Goal: Task Accomplishment & Management: Complete application form

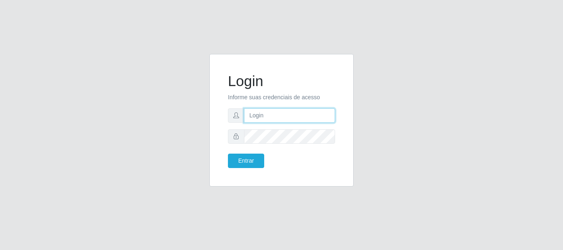
click at [269, 116] on input "text" at bounding box center [289, 115] width 91 height 14
type input "maria@B4"
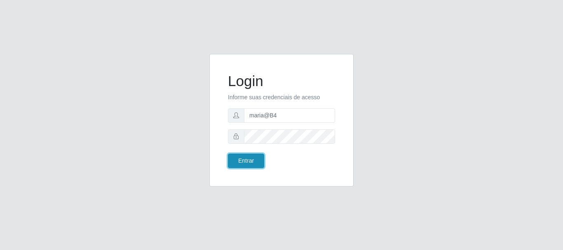
click at [247, 160] on button "Entrar" at bounding box center [246, 161] width 36 height 14
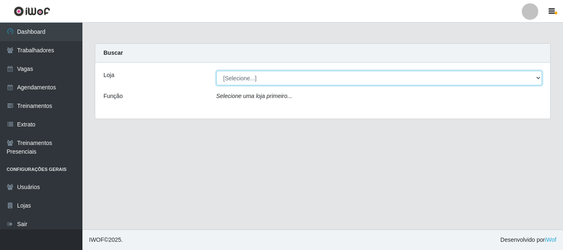
click at [435, 76] on select "[Selecione...] Bemais Supermercados - B4 [GEOGRAPHIC_DATA]" at bounding box center [379, 78] width 326 height 14
select select "404"
click at [216, 71] on select "[Selecione...] Bemais Supermercados - B4 [GEOGRAPHIC_DATA]" at bounding box center [379, 78] width 326 height 14
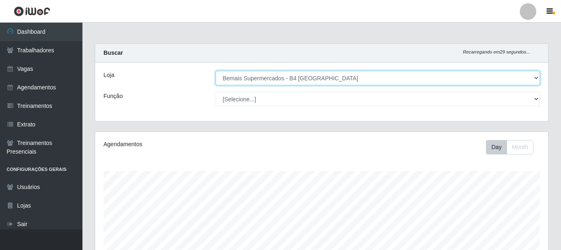
scroll to position [171, 453]
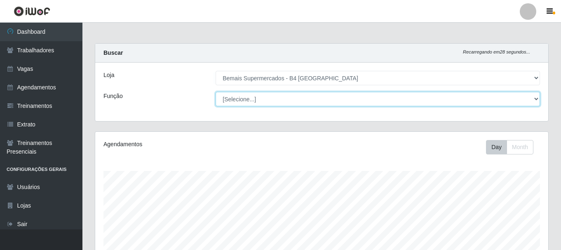
click at [248, 103] on select "[Selecione...] ASG ASG + ASG ++ Auxiliar de Estacionamento Auxiliar de Estacion…" at bounding box center [378, 99] width 324 height 14
select select "82"
click at [216, 92] on select "[Selecione...] ASG ASG + ASG ++ Auxiliar de Estacionamento Auxiliar de Estacion…" at bounding box center [378, 99] width 324 height 14
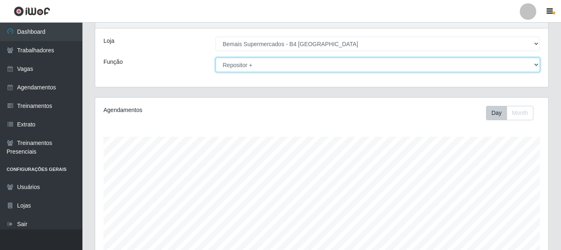
scroll to position [27, 0]
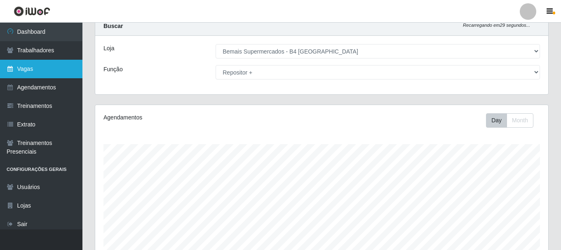
click at [35, 71] on link "Vagas" at bounding box center [41, 69] width 82 height 19
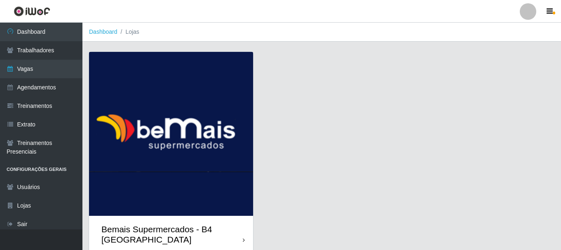
click at [141, 106] on img at bounding box center [171, 134] width 164 height 164
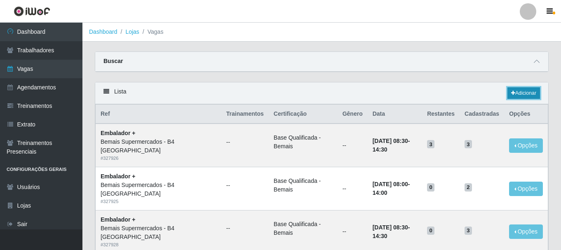
click at [515, 94] on link "Adicionar" at bounding box center [524, 93] width 33 height 12
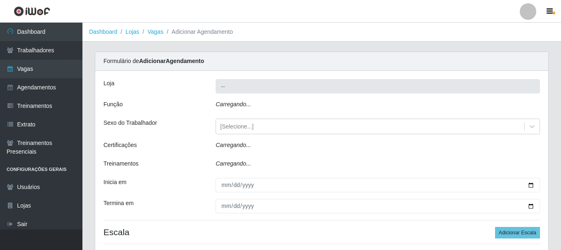
type input "Bemais Supermercados - B4 [GEOGRAPHIC_DATA]"
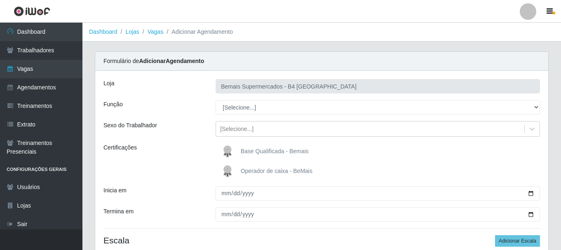
click at [169, 89] on div "Loja" at bounding box center [153, 86] width 112 height 14
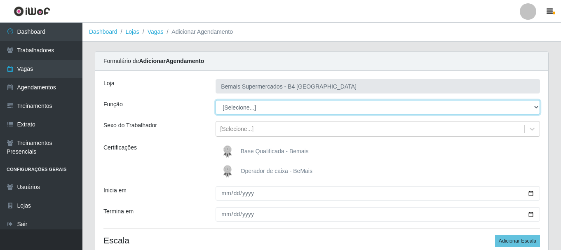
click at [247, 109] on select "[Selecione...] ASG ASG + ASG ++ Auxiliar de Estacionamento Auxiliar de Estacion…" at bounding box center [378, 107] width 324 height 14
select select "82"
click at [216, 100] on select "[Selecione...] ASG ASG + ASG ++ Auxiliar de Estacionamento Auxiliar de Estacion…" at bounding box center [378, 107] width 324 height 14
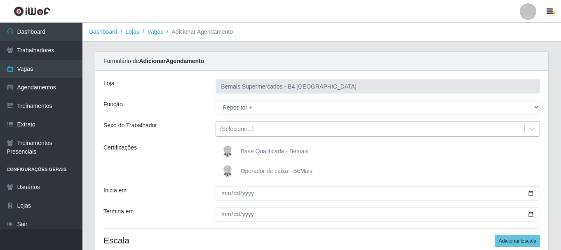
click at [254, 131] on div "[Selecione...]" at bounding box center [370, 129] width 308 height 14
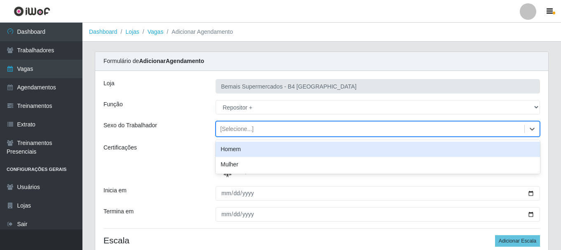
click at [240, 151] on div "Homem" at bounding box center [378, 149] width 324 height 15
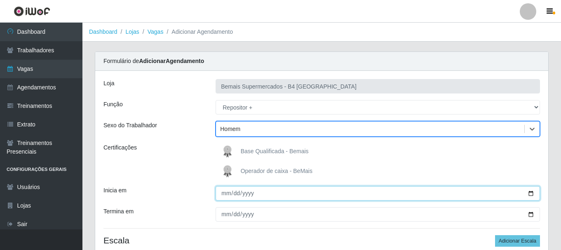
click at [222, 196] on input "Inicia em" at bounding box center [378, 193] width 324 height 14
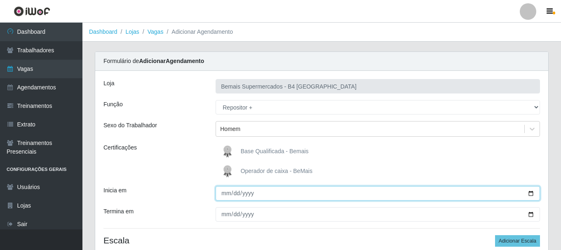
type input "275760-08-17"
type input "[DATE]"
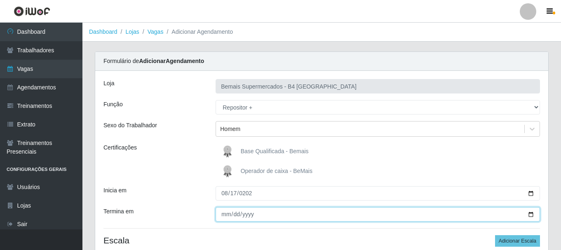
click at [226, 216] on input "Termina em" at bounding box center [378, 214] width 324 height 14
type input "[DATE]"
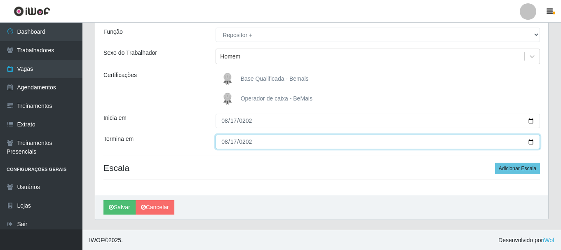
scroll to position [73, 0]
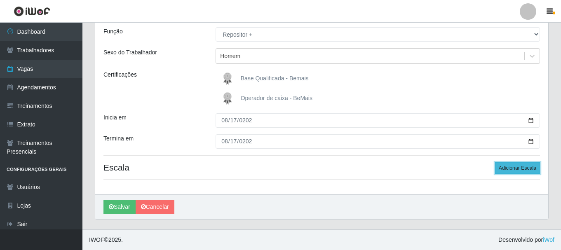
click at [518, 165] on button "Adicionar Escala" at bounding box center [517, 168] width 45 height 12
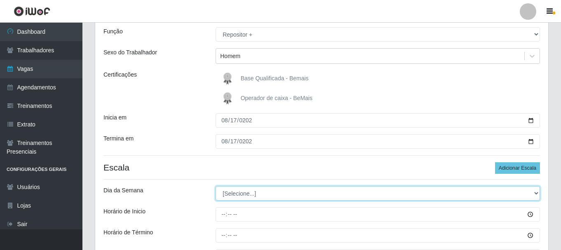
click at [251, 191] on select "[Selecione...] Segunda Terça Quarta Quinta Sexta Sábado Domingo" at bounding box center [378, 193] width 324 height 14
select select "0"
click at [216, 186] on select "[Selecione...] Segunda Terça Quarta Quinta Sexta Sábado Domingo" at bounding box center [378, 193] width 324 height 14
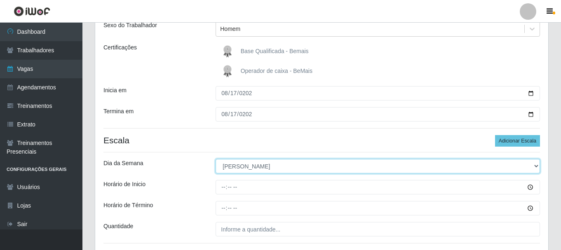
scroll to position [114, 0]
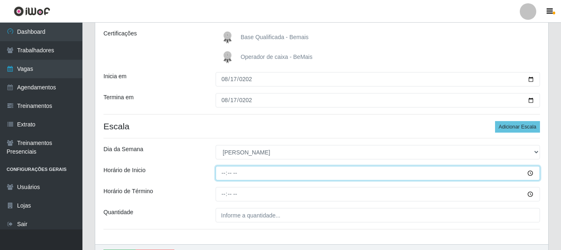
click at [222, 177] on input "Horário de Inicio" at bounding box center [378, 173] width 324 height 14
type input "09:00"
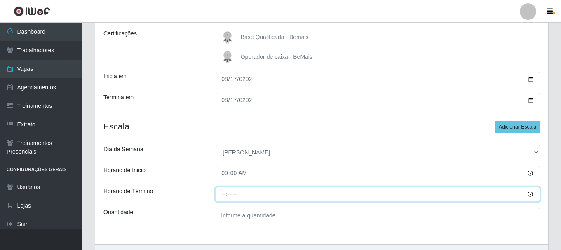
click at [224, 196] on input "Horário de Término" at bounding box center [378, 194] width 324 height 14
type input "15:00"
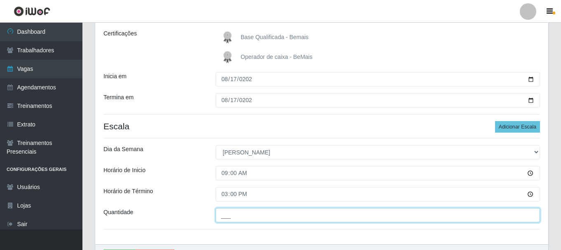
click at [240, 214] on input "___" at bounding box center [378, 215] width 324 height 14
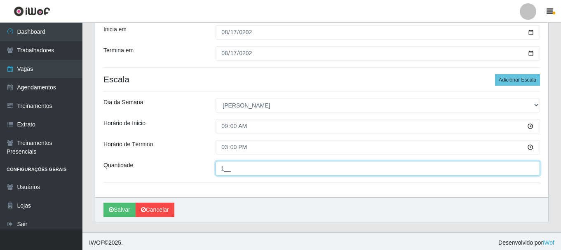
scroll to position [164, 0]
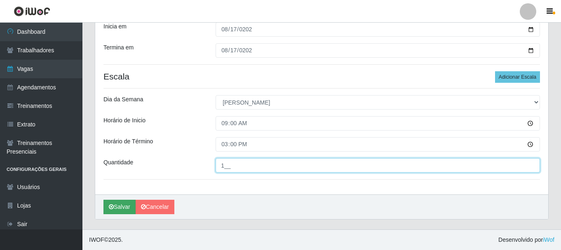
type input "1__"
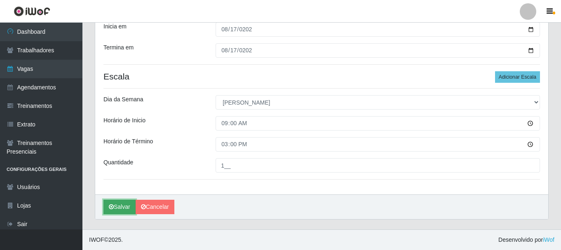
click at [117, 207] on button "Salvar" at bounding box center [119, 207] width 32 height 14
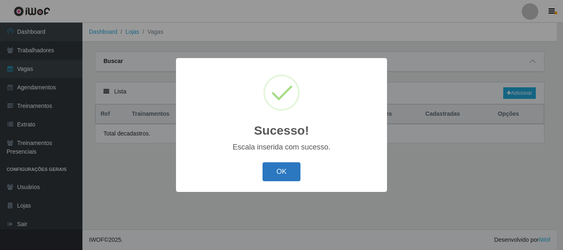
click at [276, 174] on button "OK" at bounding box center [282, 171] width 38 height 19
